Goal: Task Accomplishment & Management: Manage account settings

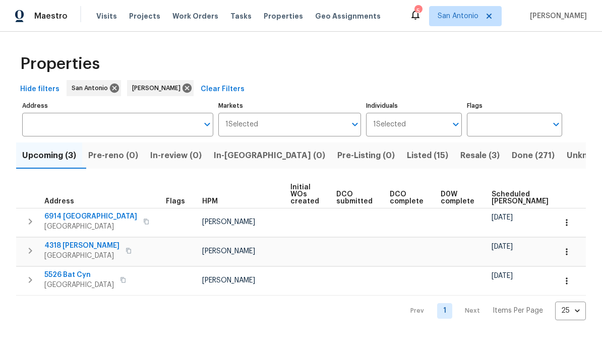
click at [420, 198] on span "Scheduled COE" at bounding box center [519, 198] width 57 height 14
click at [420, 222] on button "button" at bounding box center [566, 223] width 22 height 22
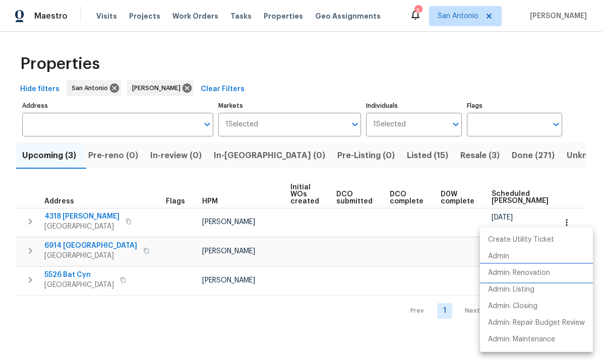
click at [420, 278] on p "Admin: Renovation" at bounding box center [519, 273] width 62 height 11
click at [354, 261] on div at bounding box center [301, 180] width 602 height 360
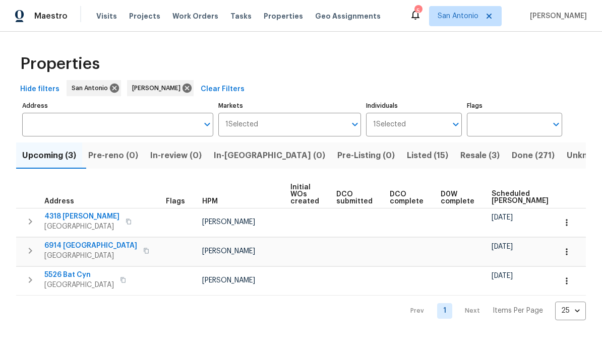
click at [420, 253] on icon "button" at bounding box center [566, 252] width 10 height 10
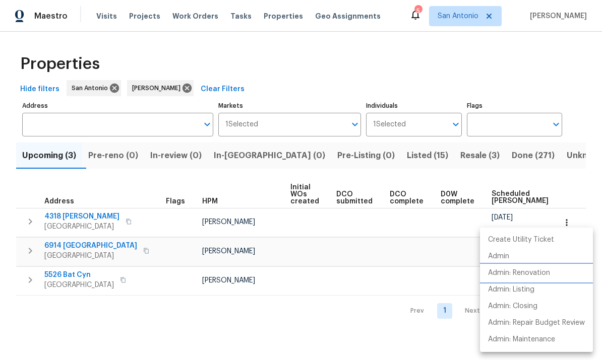
click at [420, 274] on p "Admin: Renovation" at bounding box center [519, 273] width 62 height 11
click at [316, 283] on div at bounding box center [301, 180] width 602 height 360
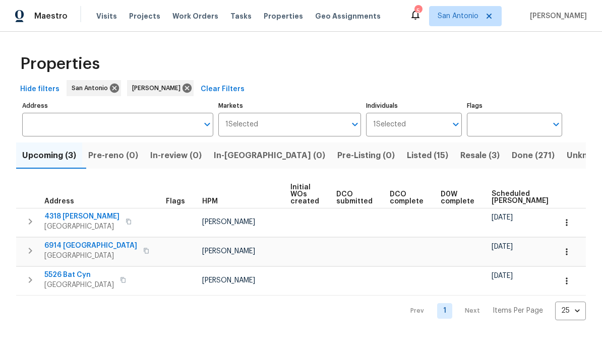
click at [420, 282] on icon "button" at bounding box center [566, 281] width 10 height 10
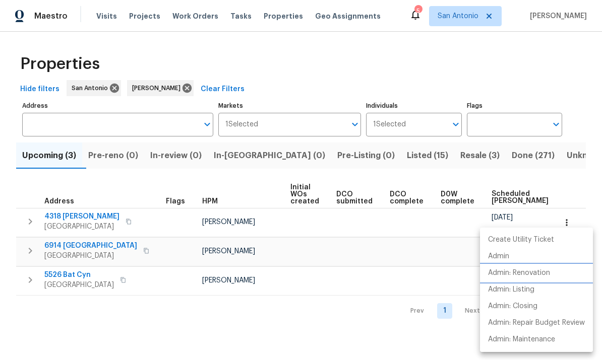
click at [420, 266] on li "Admin: Renovation" at bounding box center [536, 273] width 113 height 17
click at [313, 328] on div at bounding box center [301, 180] width 602 height 360
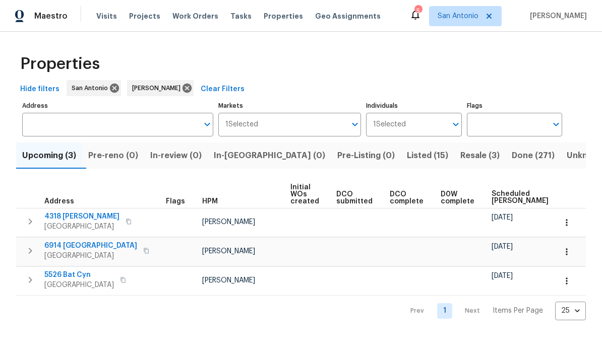
click at [66, 288] on span "San Antonio, TX 78252" at bounding box center [79, 285] width 70 height 10
click at [66, 258] on span "San Antonio, TX 78242" at bounding box center [90, 256] width 93 height 10
click at [82, 225] on span "San Antonio, TX 78253" at bounding box center [81, 227] width 75 height 10
click at [252, 329] on div "Properties Hide filters San Antonio Felix Ramos Clear Filters Address Address M…" at bounding box center [301, 184] width 602 height 305
click at [407, 156] on span "Listed (15)" at bounding box center [427, 156] width 41 height 14
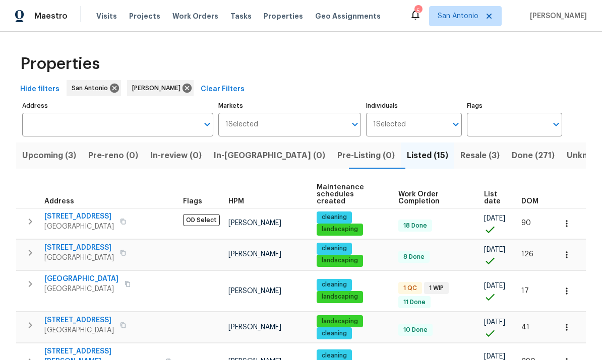
click at [420, 195] on span "List date" at bounding box center [494, 198] width 20 height 14
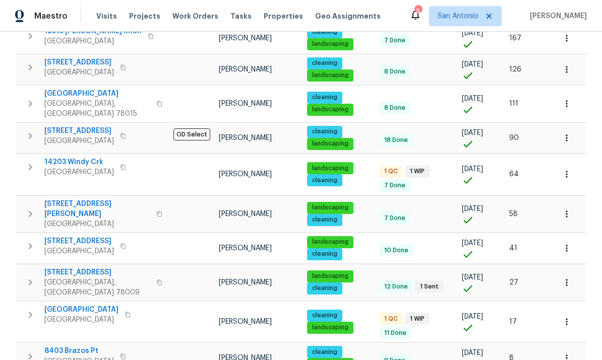
scroll to position [322, 0]
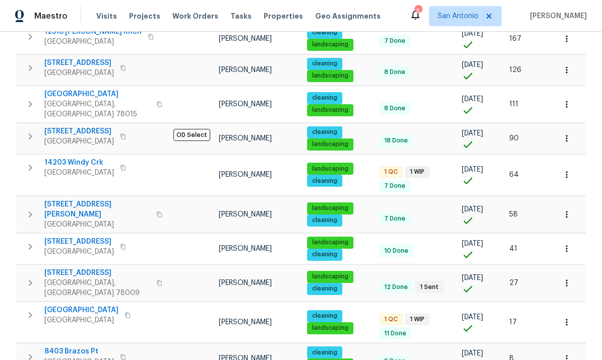
click at [72, 315] on span "San Antonio, TX 78245" at bounding box center [81, 320] width 74 height 10
click at [87, 168] on span "Helotes, TX 78023" at bounding box center [79, 173] width 70 height 10
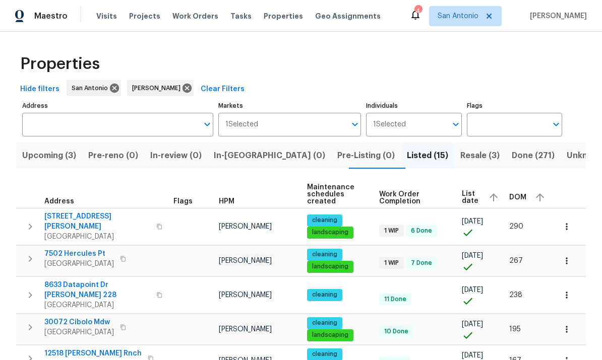
scroll to position [0, 0]
click at [420, 149] on span "Resale (3)" at bounding box center [479, 156] width 39 height 14
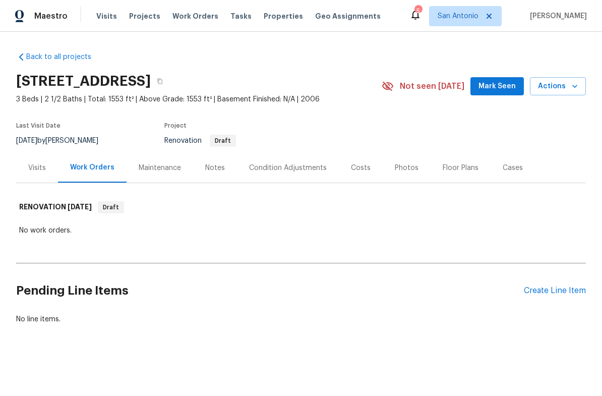
click at [499, 85] on span "Mark Seen" at bounding box center [496, 86] width 37 height 13
click at [498, 91] on span "Mark Seen" at bounding box center [496, 86] width 37 height 13
click at [497, 87] on span "Mark Seen" at bounding box center [496, 86] width 37 height 13
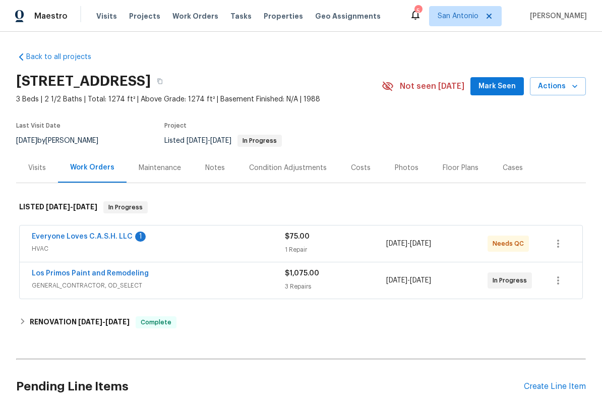
click at [96, 237] on link "Everyone Loves C.A.S.H. LLC" at bounding box center [82, 236] width 101 height 7
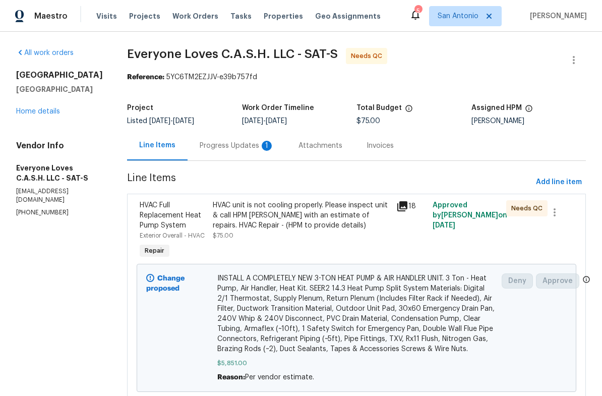
click at [238, 152] on div "Progress Updates 1" at bounding box center [236, 146] width 99 height 30
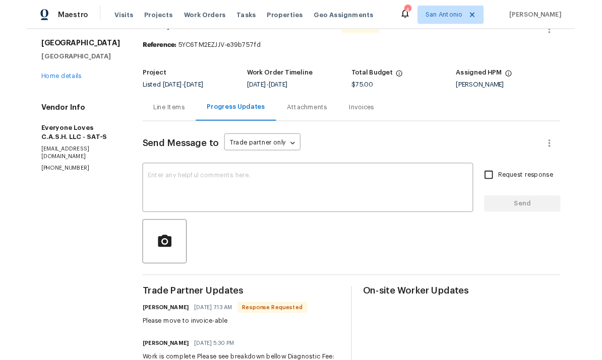
scroll to position [56, 0]
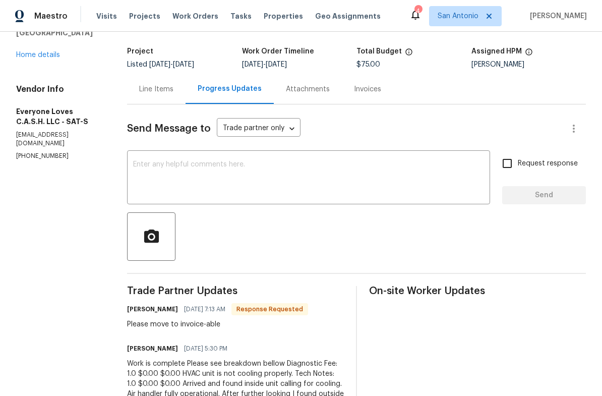
click at [183, 168] on textarea at bounding box center [308, 178] width 351 height 35
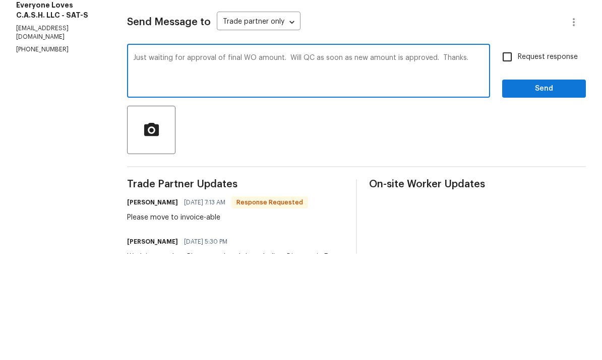
type textarea "Just waiting for approval of final WO amount. Will QC as soon as new amount is …"
click at [538, 189] on span "Send" at bounding box center [544, 195] width 68 height 13
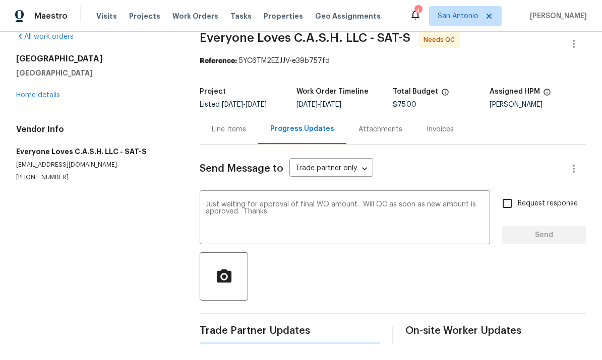
scroll to position [0, 0]
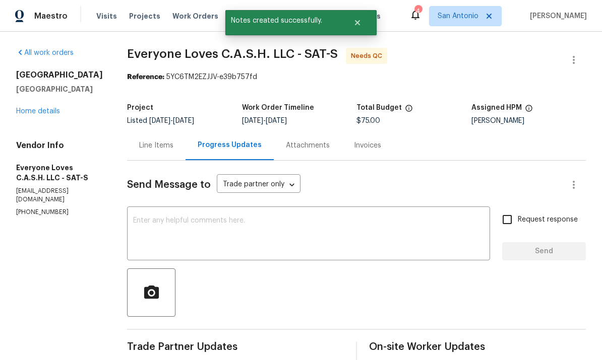
click at [42, 108] on link "Home details" at bounding box center [38, 111] width 44 height 7
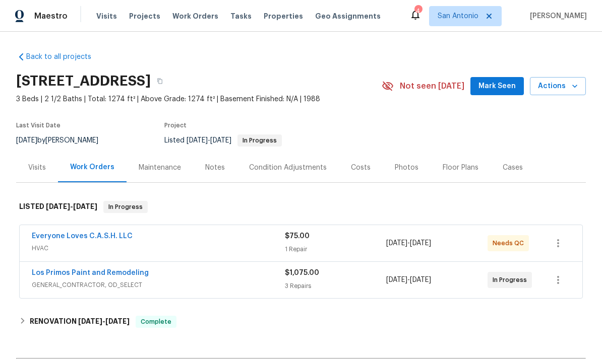
click at [499, 80] on span "Mark Seen" at bounding box center [496, 86] width 37 height 13
click at [98, 233] on link "Everyone Loves C.A.S.H. LLC" at bounding box center [82, 236] width 101 height 7
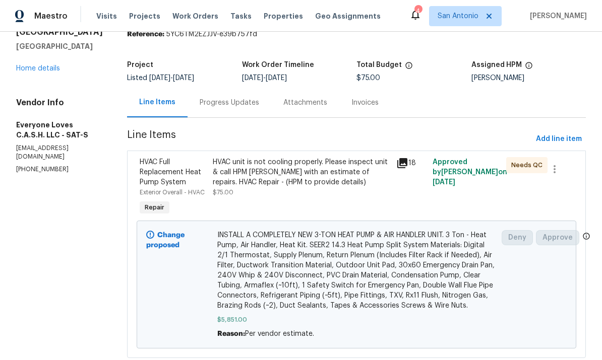
scroll to position [42, 0]
click at [37, 66] on link "Home details" at bounding box center [38, 69] width 44 height 7
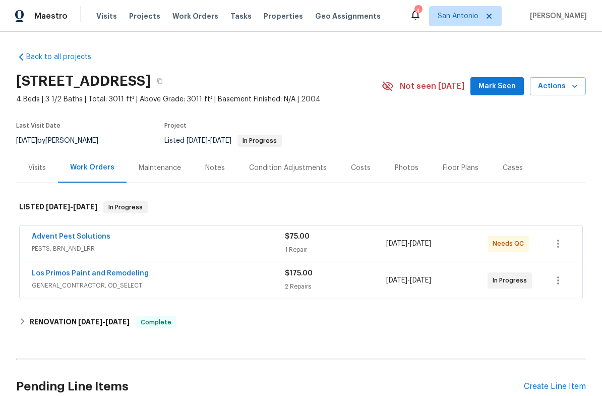
click at [225, 240] on div "Advent Pest Solutions" at bounding box center [158, 237] width 253 height 12
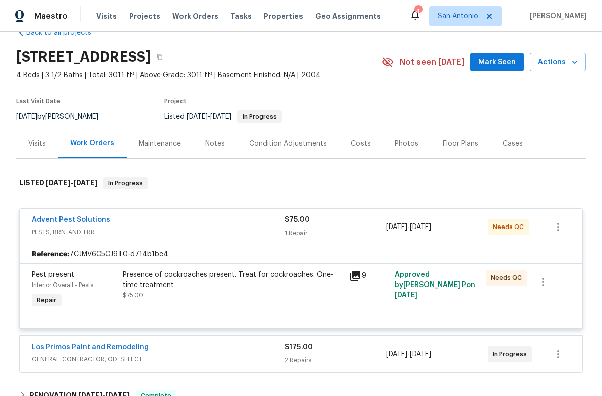
scroll to position [34, 0]
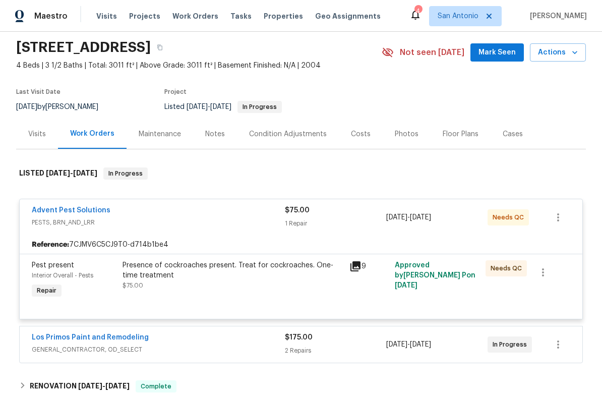
click at [238, 281] on div "Presence of cockroaches present. Treat for cockroaches. One-time treatment $75.…" at bounding box center [232, 275] width 221 height 30
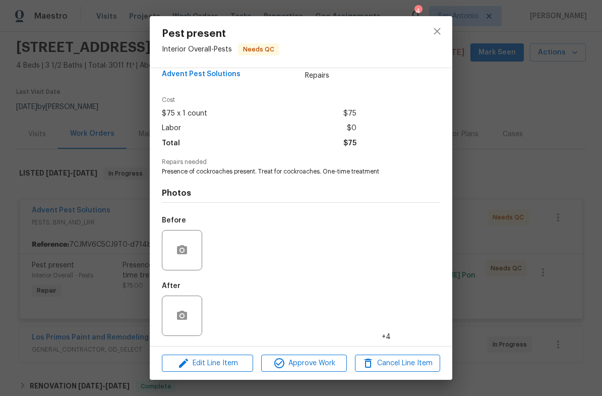
scroll to position [21, 0]
click at [228, 316] on img at bounding box center [226, 315] width 40 height 40
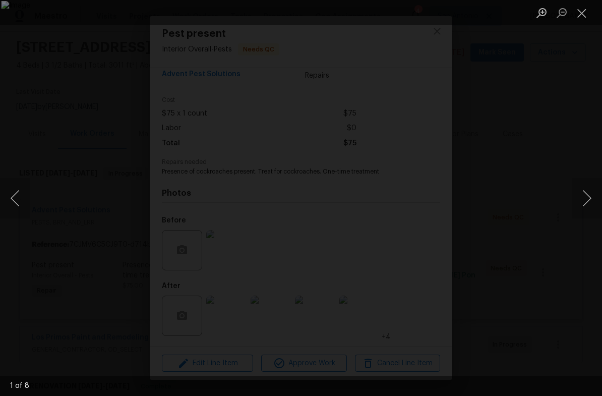
click at [584, 198] on button "Next image" at bounding box center [586, 198] width 30 height 40
click at [586, 204] on button "Next image" at bounding box center [586, 198] width 30 height 40
click at [590, 202] on button "Next image" at bounding box center [586, 198] width 30 height 40
click at [584, 201] on button "Next image" at bounding box center [586, 198] width 30 height 40
click at [586, 200] on button "Next image" at bounding box center [586, 198] width 30 height 40
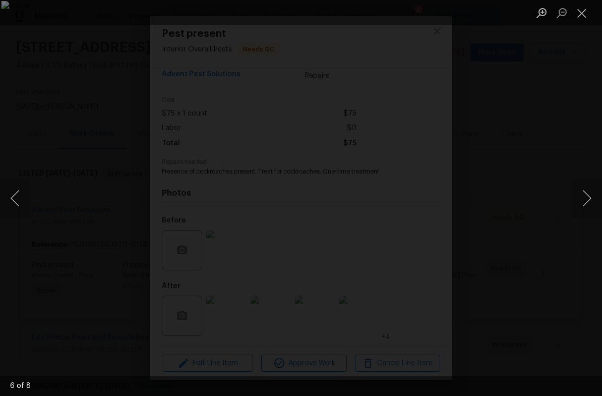
click at [581, 199] on button "Next image" at bounding box center [586, 198] width 30 height 40
click at [581, 200] on button "Next image" at bounding box center [586, 198] width 30 height 40
click at [584, 199] on button "Next image" at bounding box center [586, 198] width 30 height 40
click at [580, 18] on button "Close lightbox" at bounding box center [581, 13] width 20 height 18
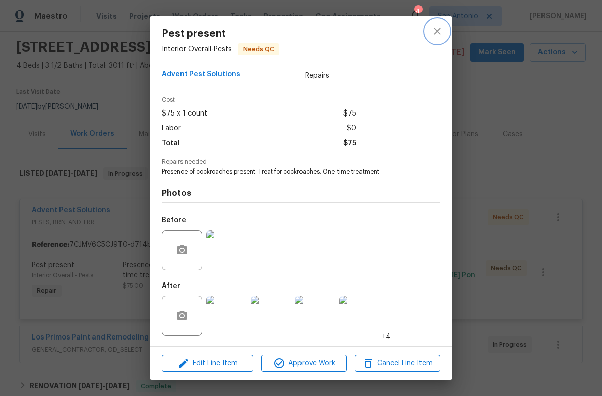
click at [440, 29] on icon "close" at bounding box center [437, 31] width 12 height 12
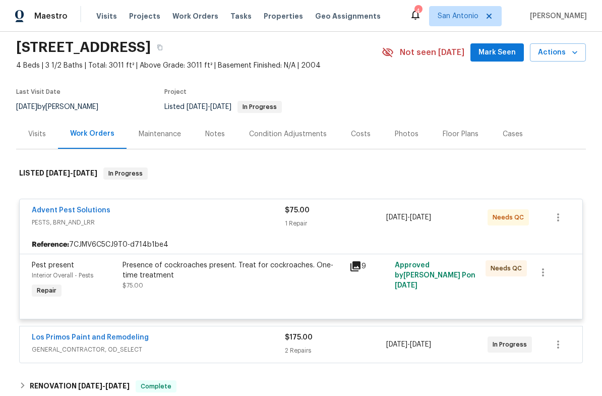
click at [80, 207] on link "Advent Pest Solutions" at bounding box center [71, 210] width 79 height 7
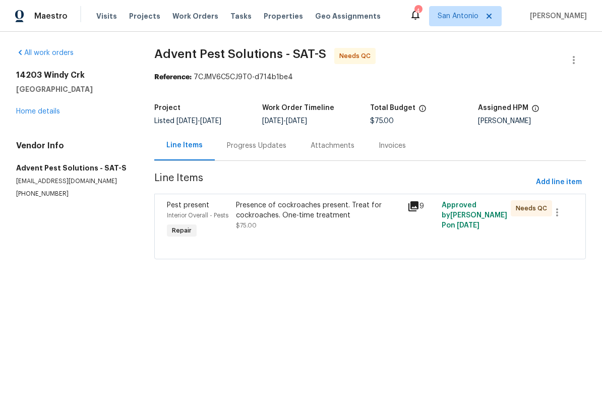
click at [250, 148] on div "Progress Updates" at bounding box center [256, 146] width 59 height 10
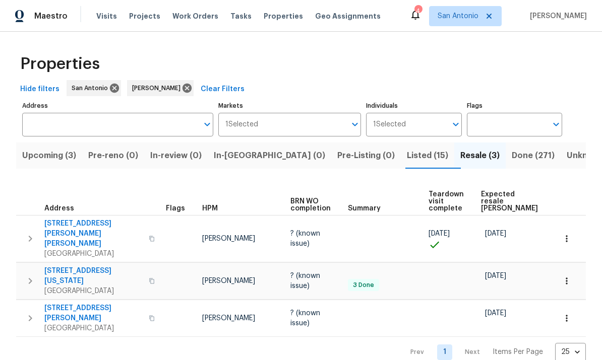
click at [42, 157] on span "Upcoming (3)" at bounding box center [49, 156] width 54 height 14
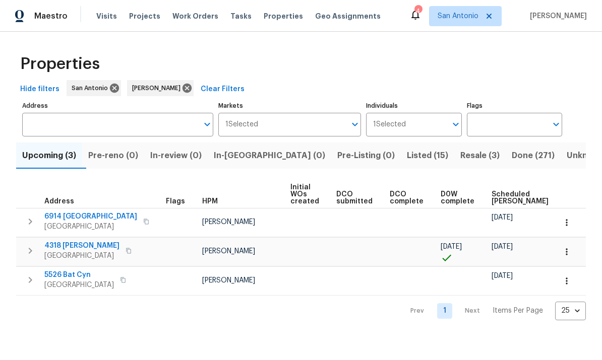
click at [407, 161] on span "Listed (15)" at bounding box center [427, 156] width 41 height 14
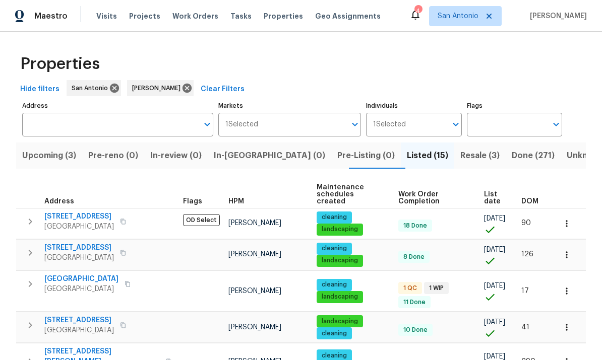
click at [491, 192] on span "List date" at bounding box center [494, 198] width 20 height 14
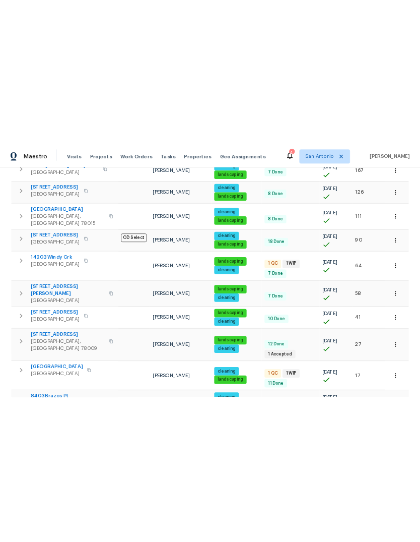
scroll to position [324, 0]
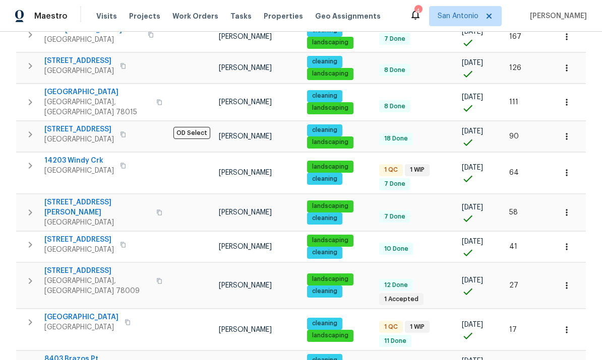
click at [67, 266] on span "2203 Geneva St" at bounding box center [97, 271] width 106 height 10
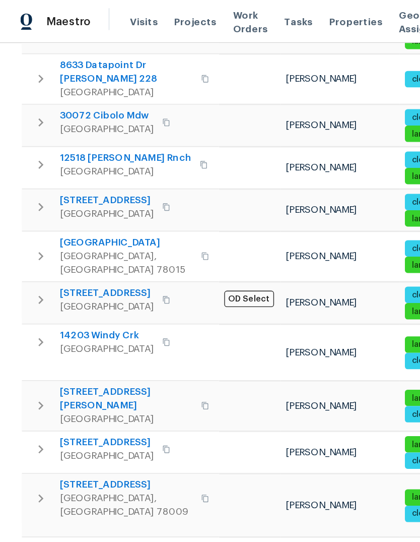
scroll to position [157, 0]
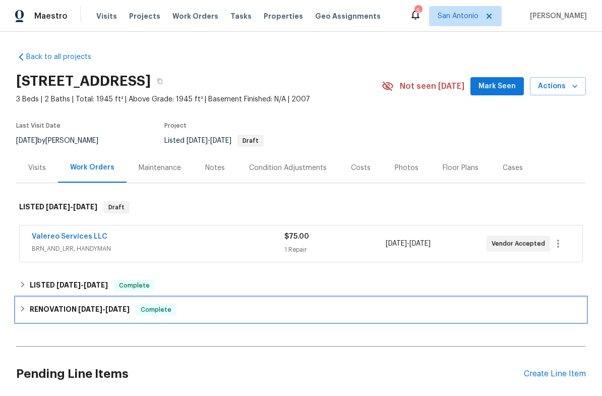
click at [149, 311] on span "Complete" at bounding box center [156, 309] width 39 height 10
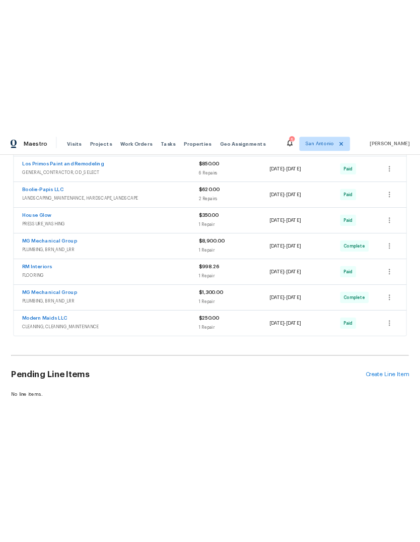
scroll to position [432, 0]
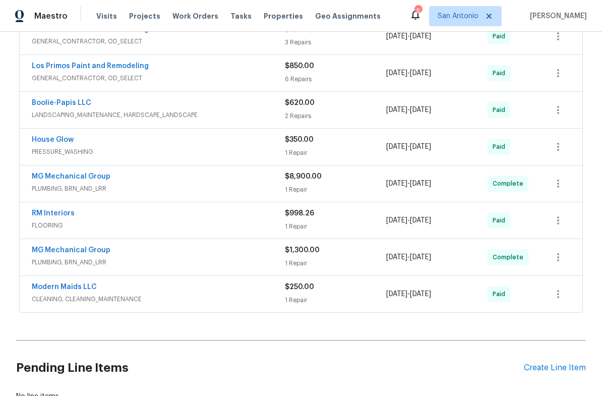
click at [147, 181] on div "MG Mechanical Group" at bounding box center [158, 177] width 253 height 12
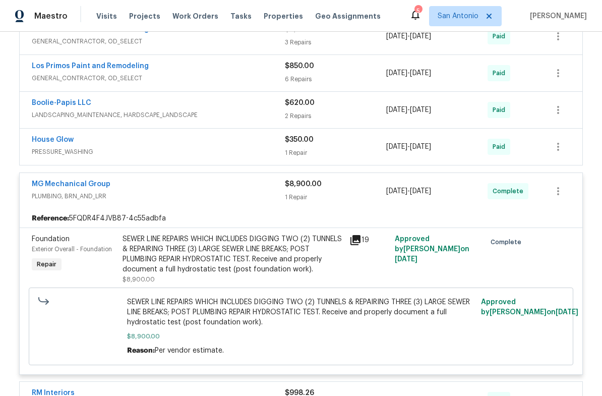
click at [192, 187] on div "MG Mechanical Group" at bounding box center [158, 185] width 253 height 12
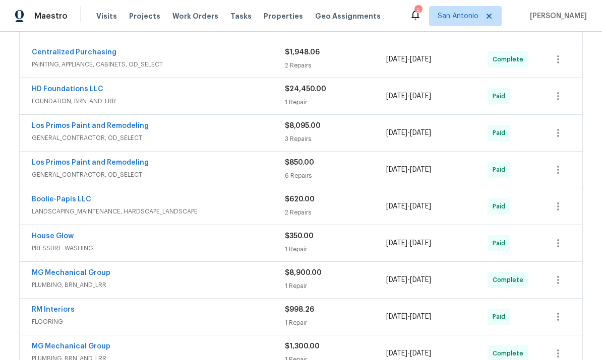
scroll to position [336, 0]
click at [265, 290] on div "MG Mechanical Group PLUMBING, BRN_AND_LRR" at bounding box center [158, 280] width 253 height 24
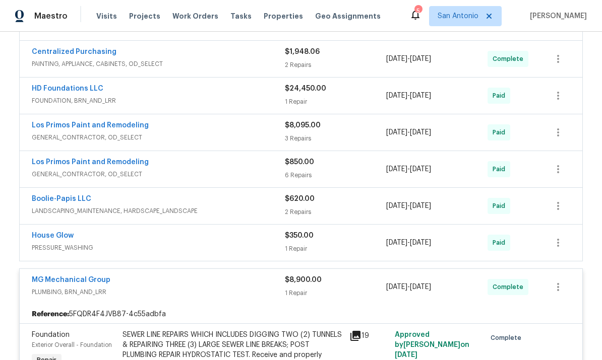
click at [210, 278] on div "MG Mechanical Group" at bounding box center [158, 281] width 253 height 12
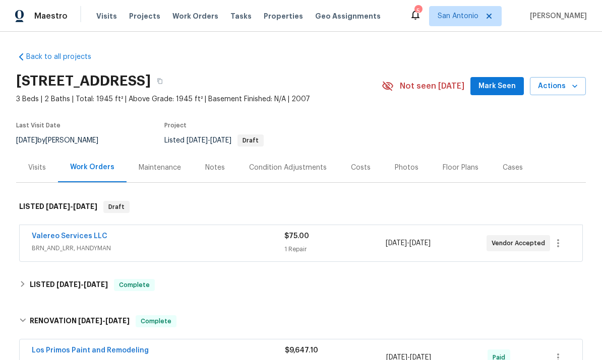
scroll to position [0, 0]
click at [498, 84] on span "Mark Seen" at bounding box center [496, 86] width 37 height 13
